Goal: Task Accomplishment & Management: Use online tool/utility

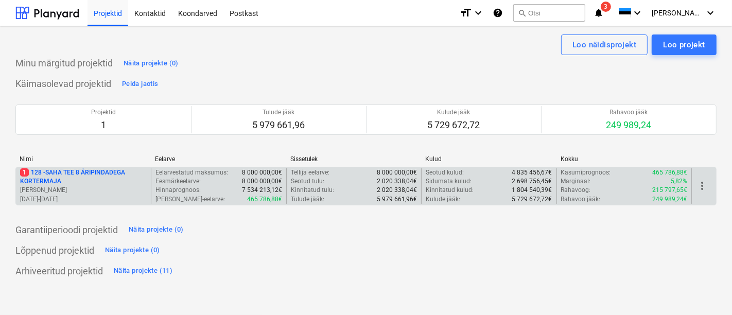
click at [89, 173] on p "1 128 - SAHA TEE 8 ÄRIPINDADEGA KORTERMAJA" at bounding box center [83, 177] width 127 height 18
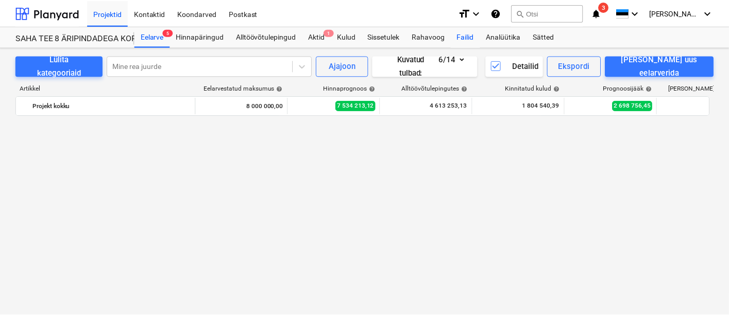
scroll to position [653, 0]
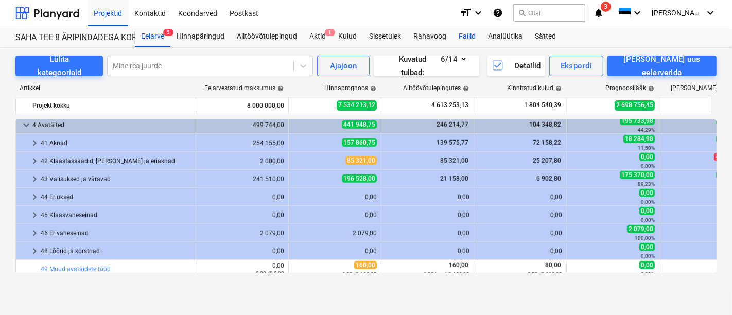
click at [468, 33] on div "Failid" at bounding box center [467, 36] width 29 height 21
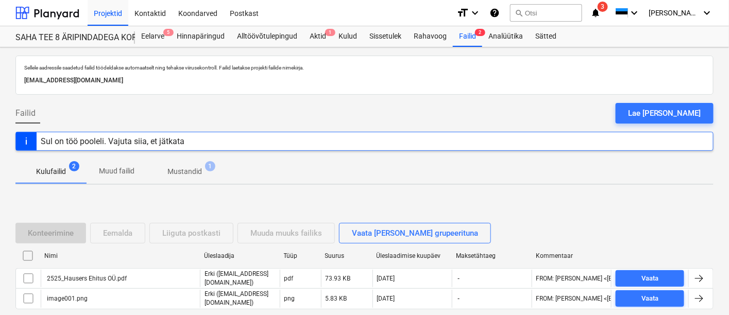
scroll to position [47, 0]
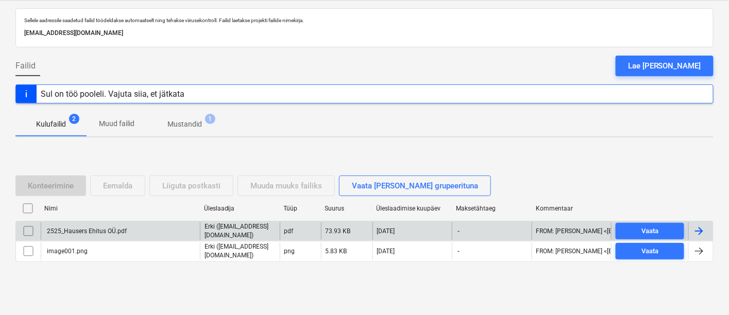
click at [109, 230] on div "2525_Hausers Ehitus OÜ.pdf" at bounding box center [85, 231] width 81 height 7
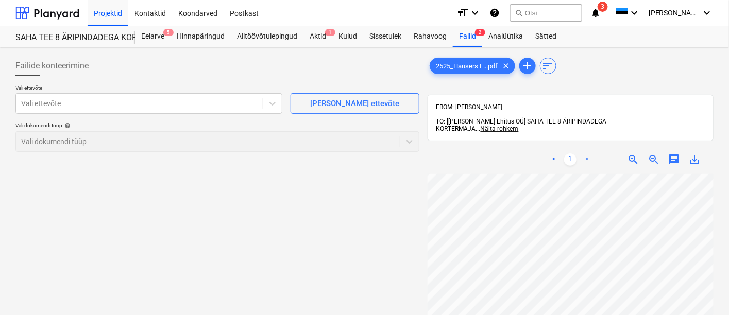
scroll to position [225, 217]
click at [153, 104] on div at bounding box center [139, 103] width 236 height 10
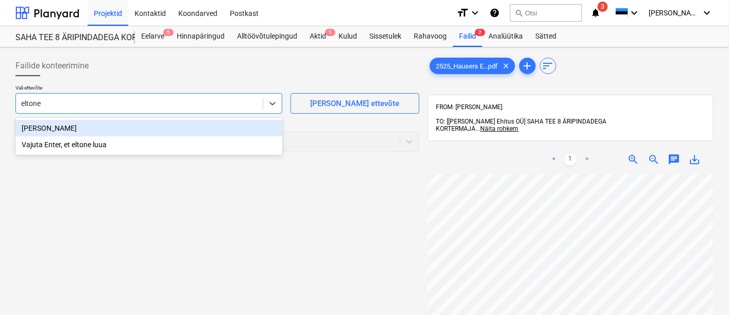
type input "eltonet"
click at [70, 126] on div "[PERSON_NAME]" at bounding box center [148, 128] width 267 height 16
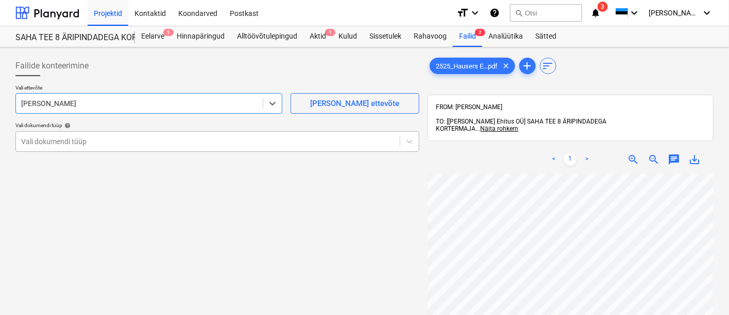
click at [69, 143] on div at bounding box center [207, 141] width 373 height 10
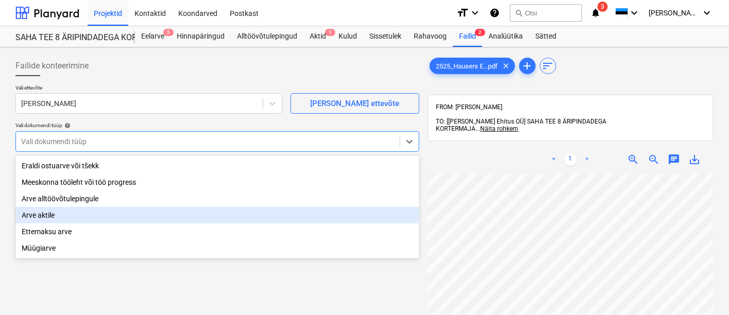
click at [69, 220] on div "Arve aktile" at bounding box center [217, 215] width 404 height 16
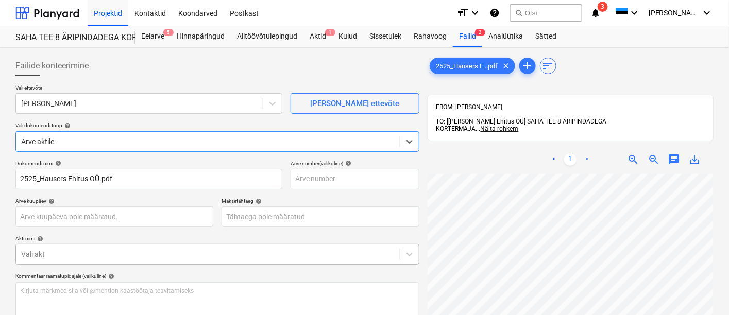
click at [76, 256] on div at bounding box center [207, 254] width 373 height 10
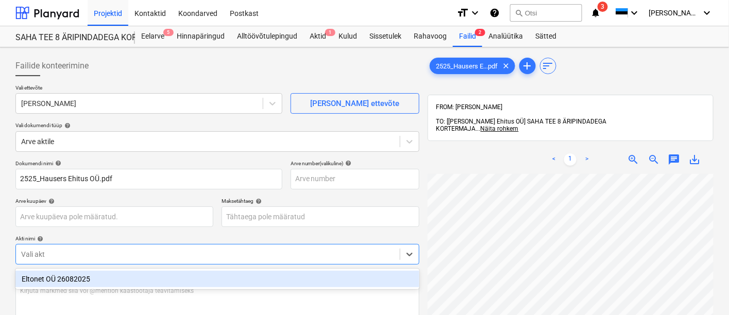
click at [73, 278] on div "Eltonet OÜ 26082025" at bounding box center [217, 279] width 404 height 16
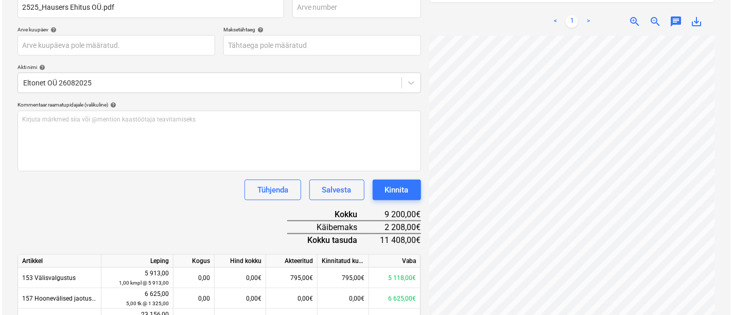
scroll to position [74, 307]
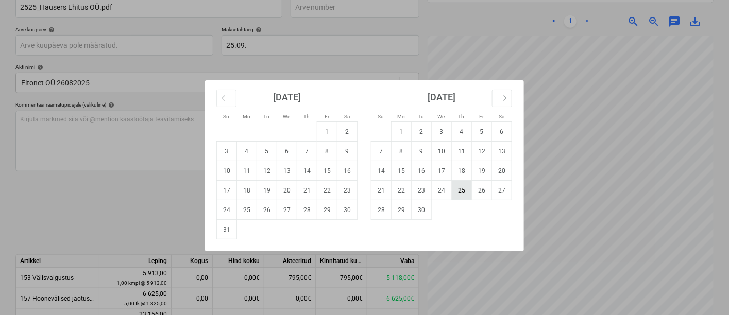
click at [465, 192] on td "25" at bounding box center [462, 191] width 20 height 20
type input "[DATE]"
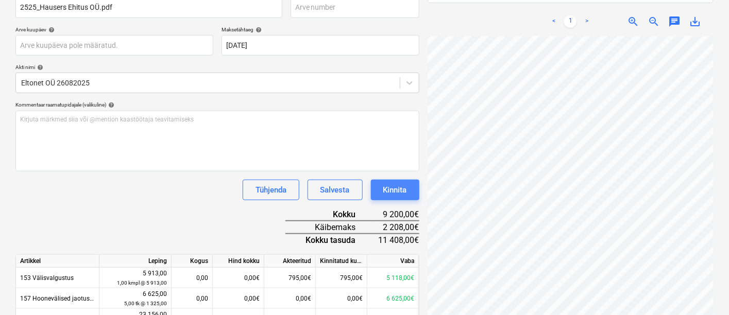
click at [408, 188] on button "Kinnita" at bounding box center [395, 190] width 48 height 21
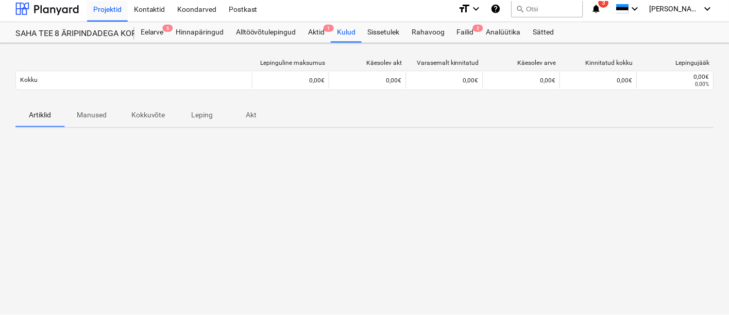
scroll to position [4, 0]
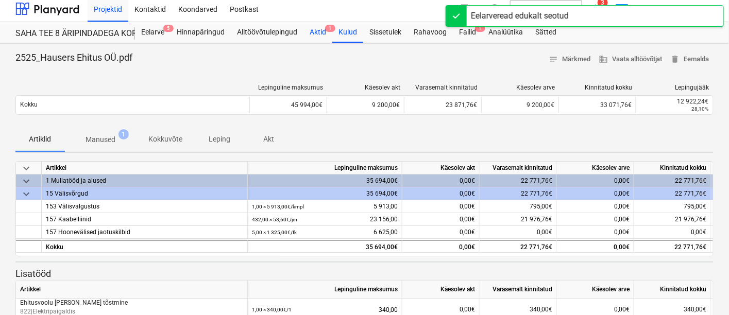
click at [325, 30] on span "1" at bounding box center [330, 28] width 10 height 7
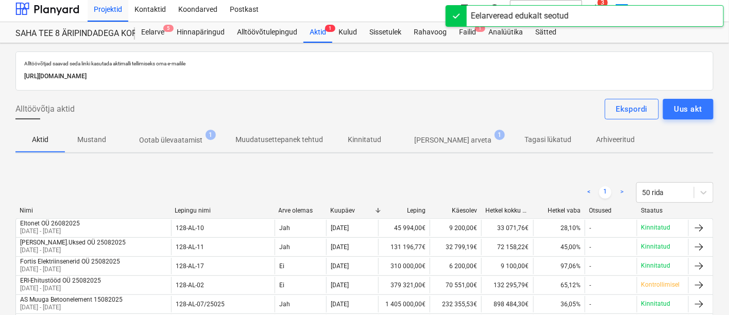
click at [191, 135] on p "Ootab ülevaatamist" at bounding box center [170, 140] width 63 height 11
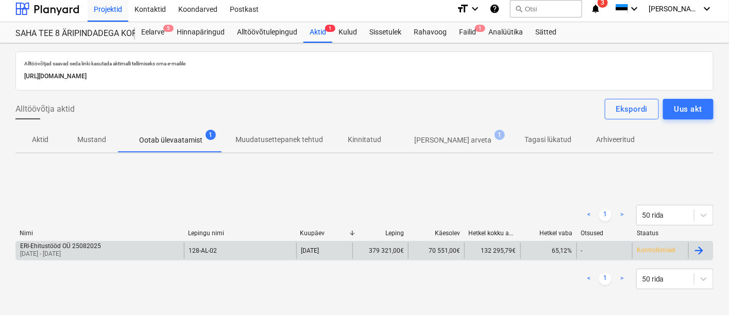
click at [113, 250] on div "ERI-Ehitustööd OÜ 25082025 [DATE] - [DATE]" at bounding box center [100, 251] width 168 height 16
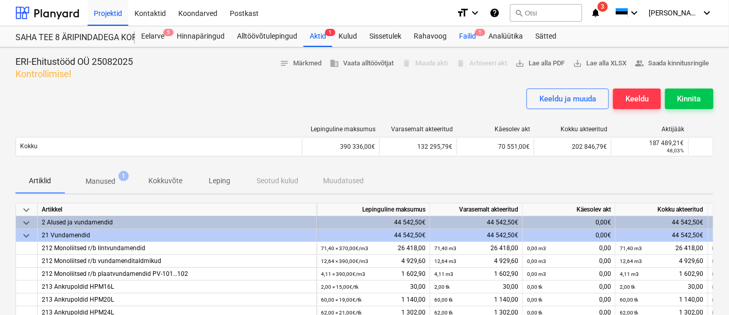
click at [471, 32] on div "Failid 1" at bounding box center [467, 36] width 29 height 21
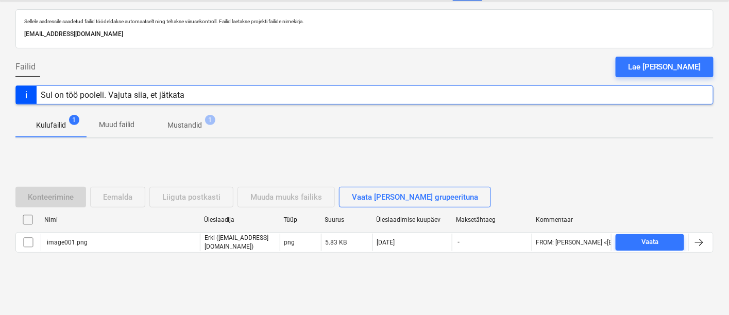
scroll to position [47, 0]
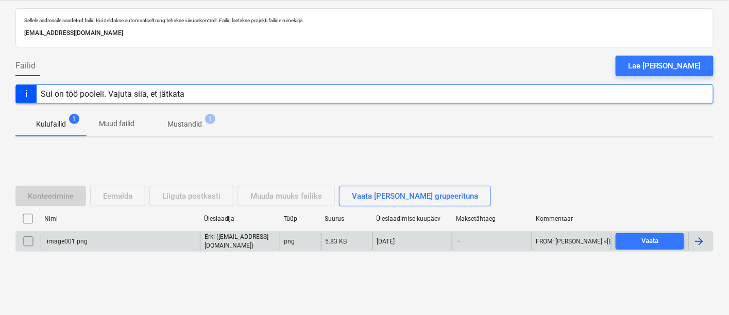
click at [25, 242] on input "checkbox" at bounding box center [28, 241] width 16 height 16
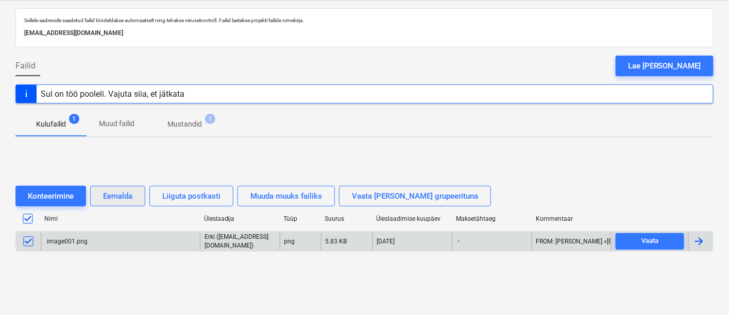
click at [116, 193] on div "Eemalda" at bounding box center [117, 195] width 29 height 13
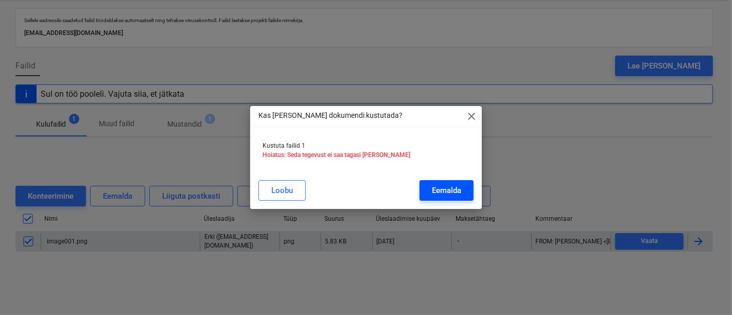
click at [445, 186] on div "Eemalda" at bounding box center [446, 190] width 29 height 13
